Goal: Contribute content

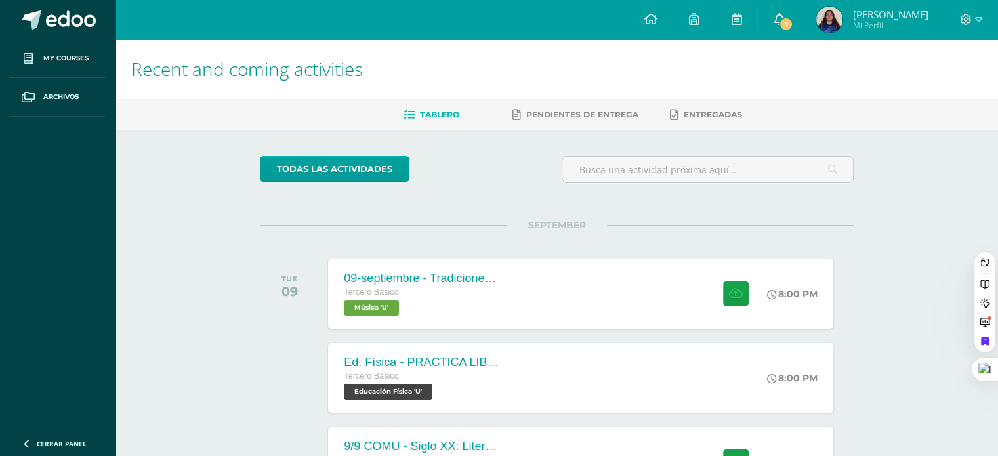
click at [800, 12] on link "1" at bounding box center [779, 19] width 42 height 39
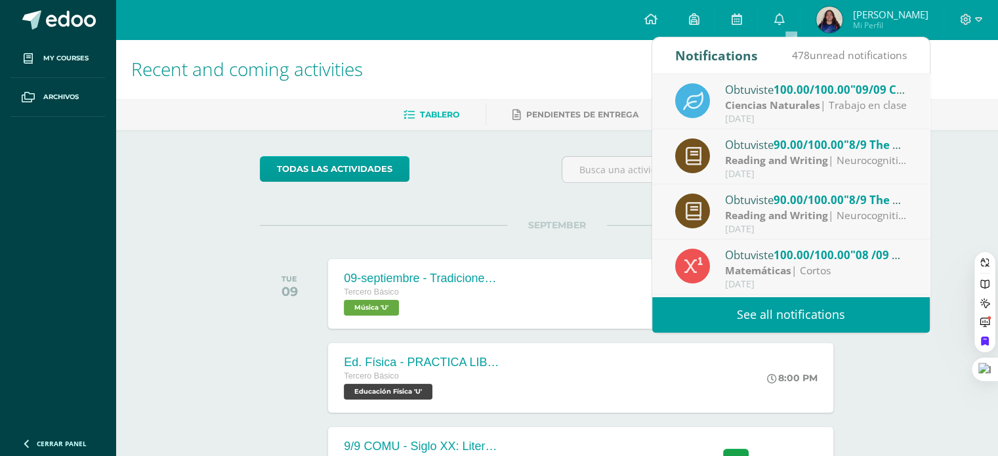
click at [960, 100] on div "Tablero Pendientes de entrega Entregadas" at bounding box center [572, 114] width 914 height 31
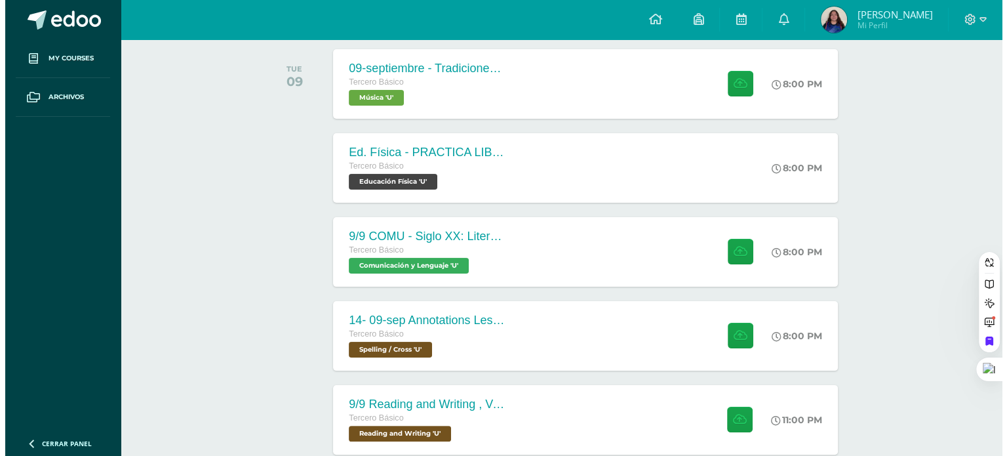
scroll to position [211, 0]
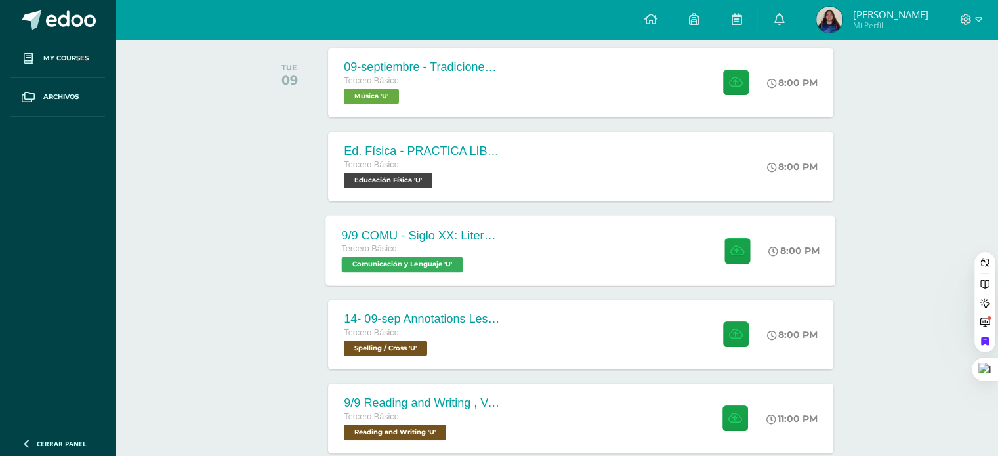
click at [548, 270] on div "9/9 COMU - Siglo XX: Literatura de Vanguardia - [PERSON_NAME] Básico Comunicaci…" at bounding box center [581, 250] width 510 height 70
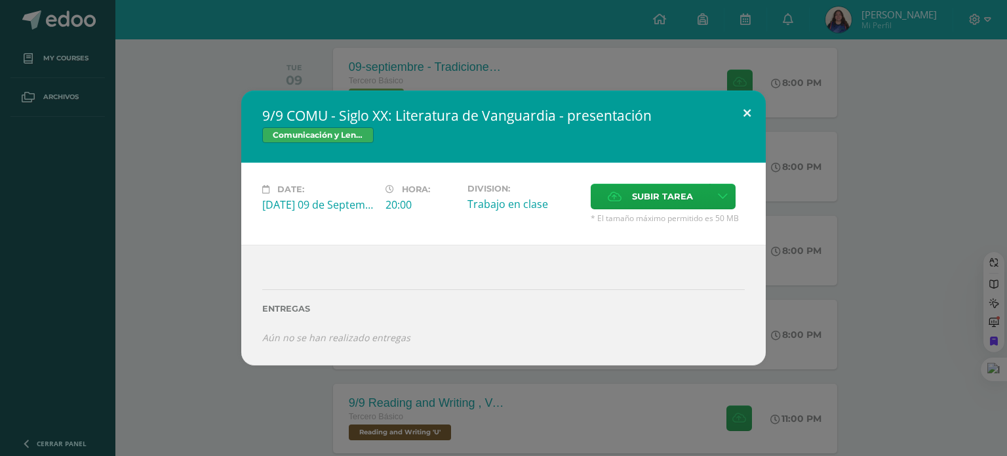
click at [737, 99] on button at bounding box center [747, 113] width 37 height 45
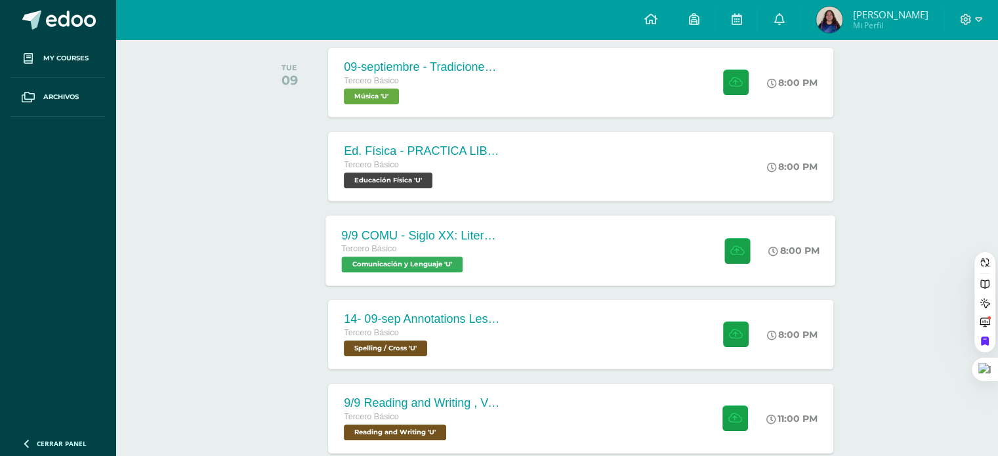
click at [680, 249] on div "9/9 COMU - Siglo XX: Literatura de Vanguardia - [PERSON_NAME] Básico Comunicaci…" at bounding box center [581, 250] width 510 height 70
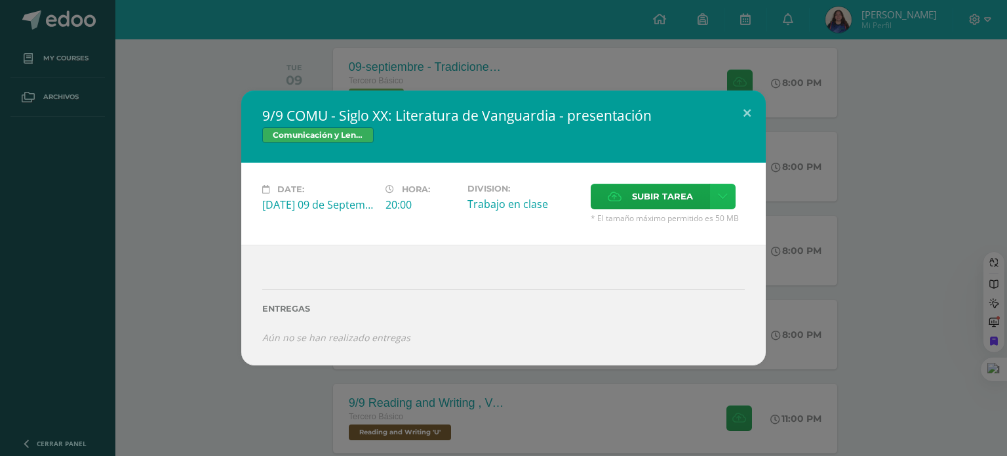
click at [722, 195] on icon at bounding box center [723, 196] width 10 height 11
click at [680, 220] on span "Subir enlace" at bounding box center [666, 226] width 55 height 12
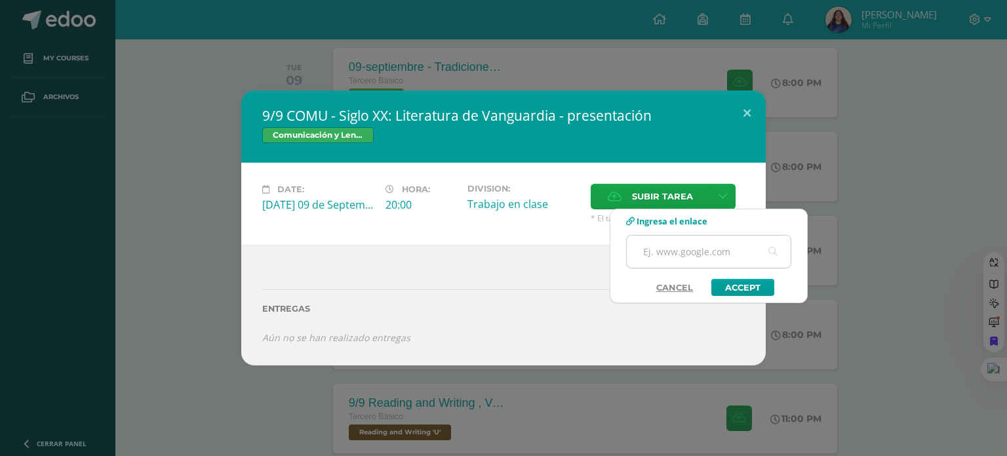
click at [674, 253] on input "text" at bounding box center [709, 251] width 164 height 32
paste input "[URL][DOMAIN_NAME]"
type input "[URL][DOMAIN_NAME]"
click at [746, 287] on link "Accept" at bounding box center [743, 287] width 63 height 17
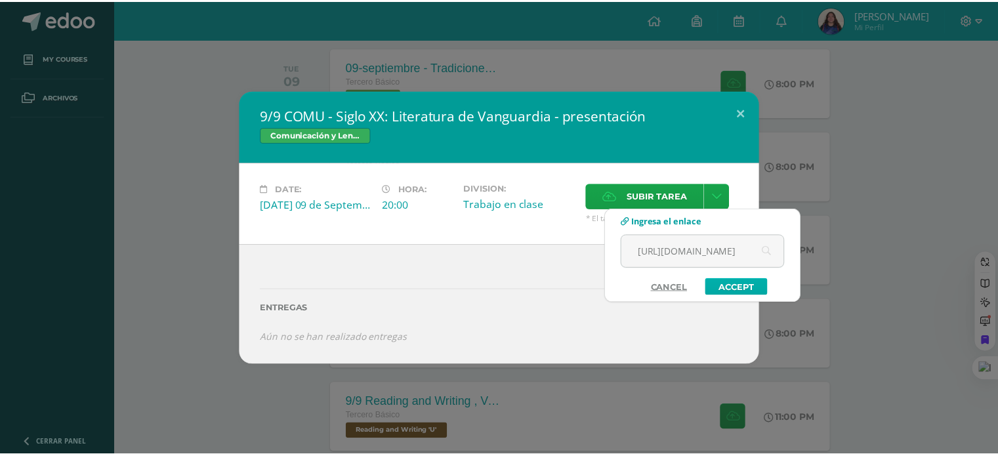
scroll to position [0, 0]
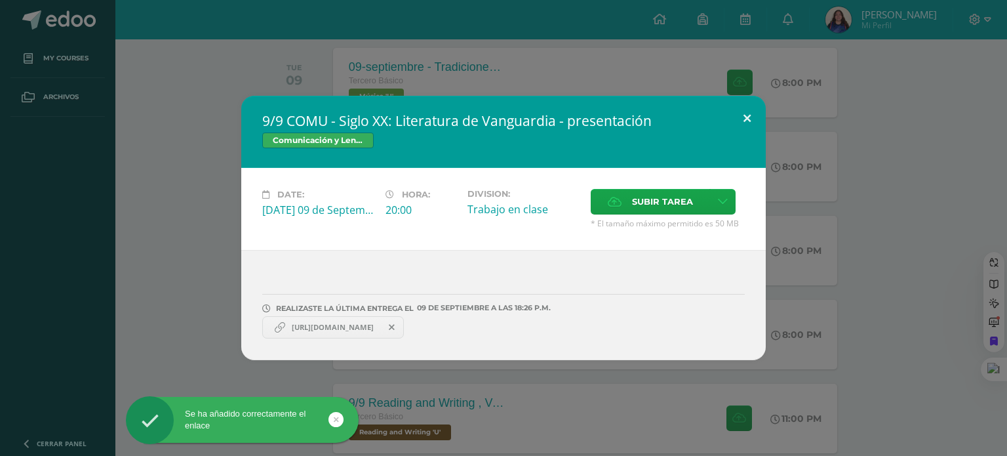
click at [740, 117] on button at bounding box center [747, 118] width 37 height 45
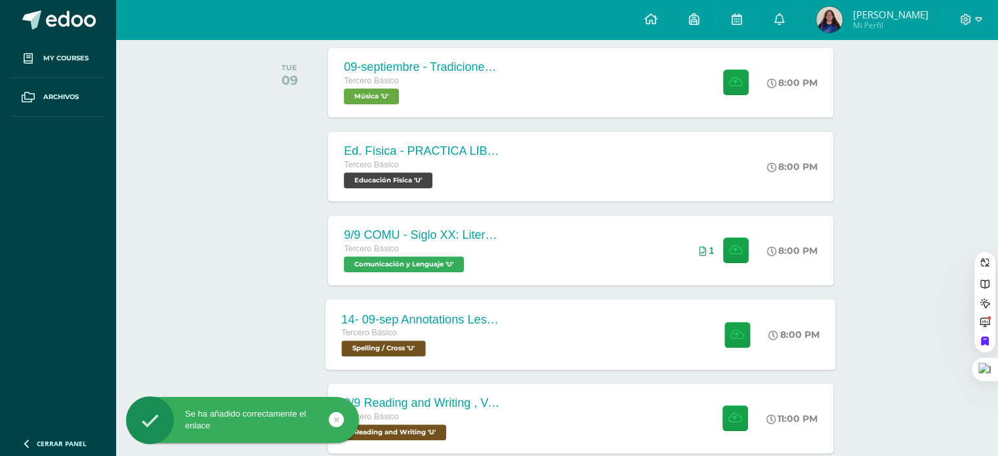
click at [649, 311] on div "14- 09-sep Annotations Lesson 31 [PERSON_NAME] Básico Spelling / Cross 'U' 8:00…" at bounding box center [581, 334] width 510 height 70
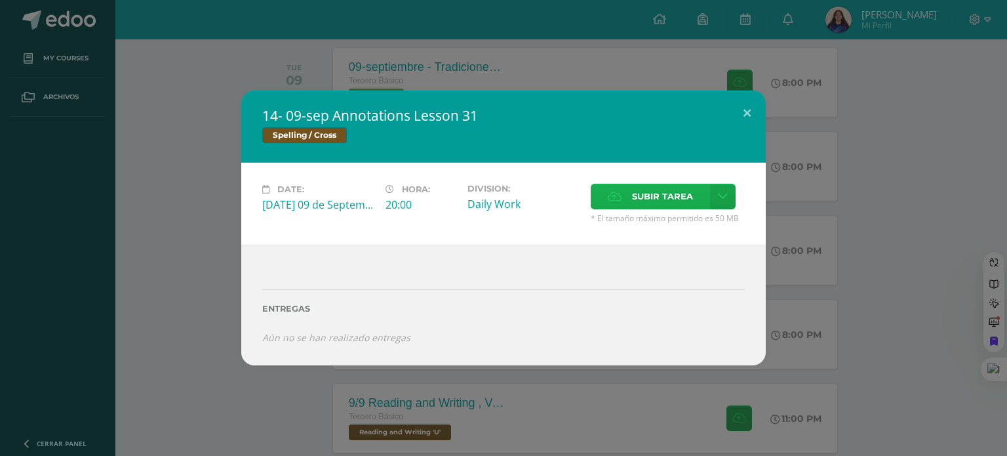
click at [653, 194] on span "Subir tarea" at bounding box center [662, 196] width 61 height 24
click at [0, 0] on input "Subir tarea" at bounding box center [0, 0] width 0 height 0
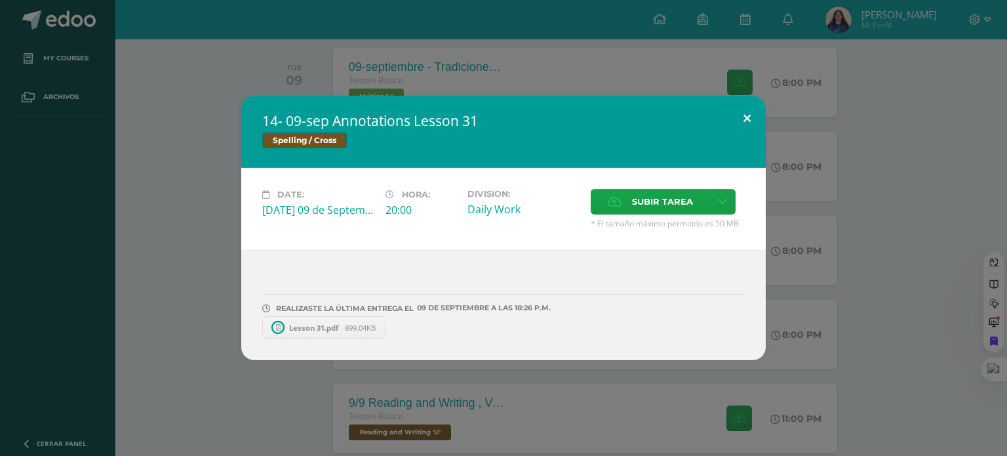
click at [756, 116] on button at bounding box center [747, 118] width 37 height 45
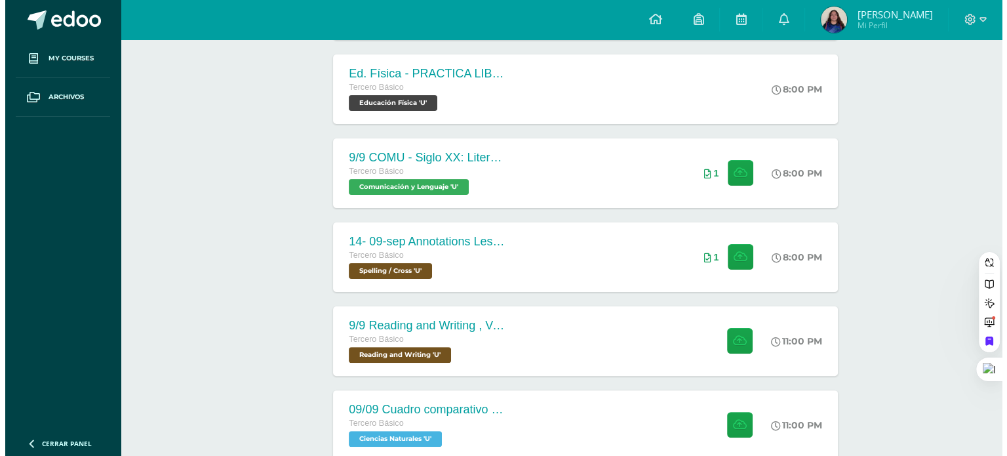
scroll to position [290, 0]
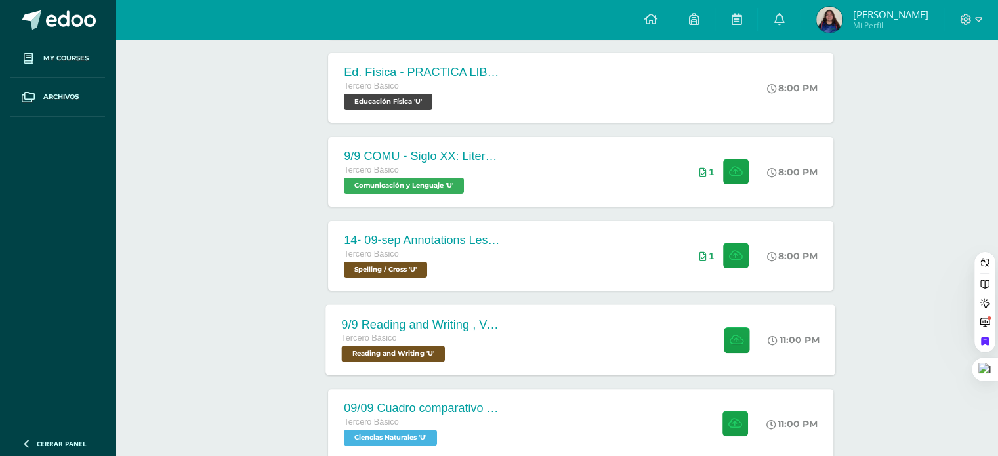
click at [616, 354] on div "9/9 Reading and Writing , Vocabulary 4 simple sentences [PERSON_NAME] Básico Re…" at bounding box center [581, 339] width 510 height 70
